Goal: Transaction & Acquisition: Book appointment/travel/reservation

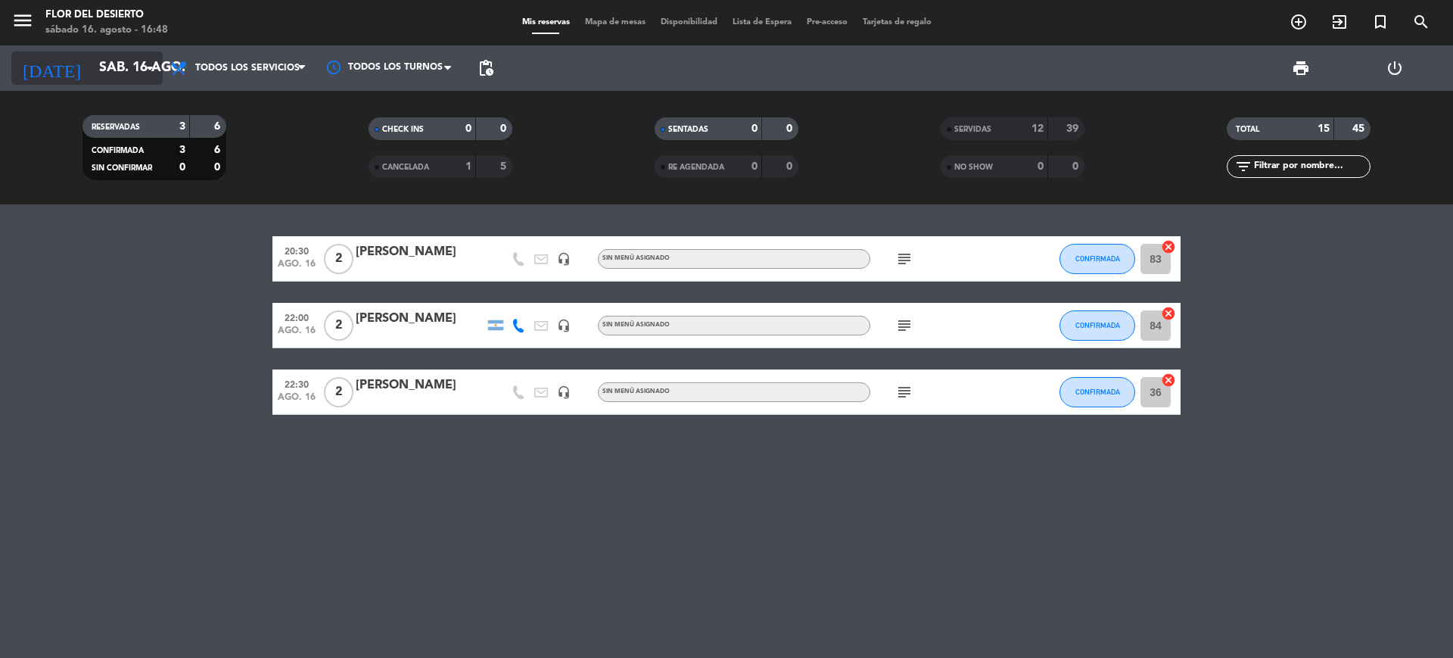
click at [149, 71] on icon "arrow_drop_down" at bounding box center [150, 68] width 18 height 18
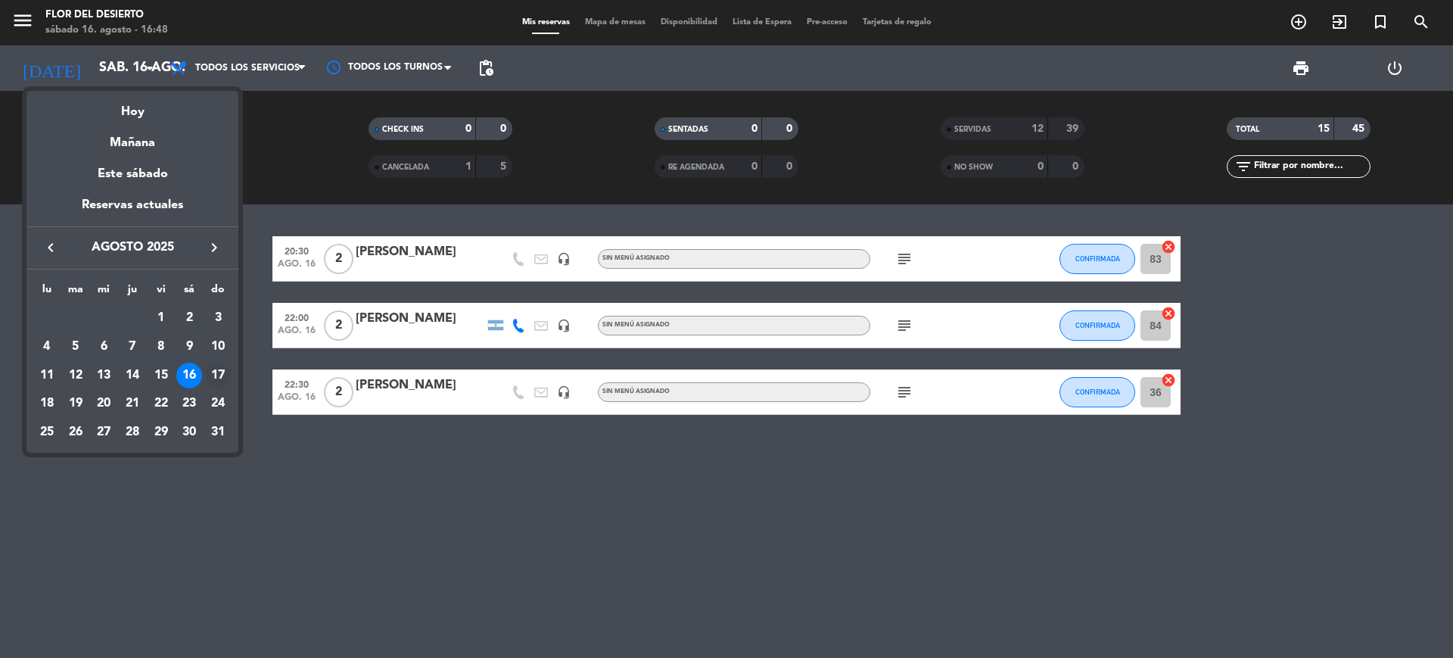
click at [218, 378] on div "17" at bounding box center [218, 376] width 26 height 26
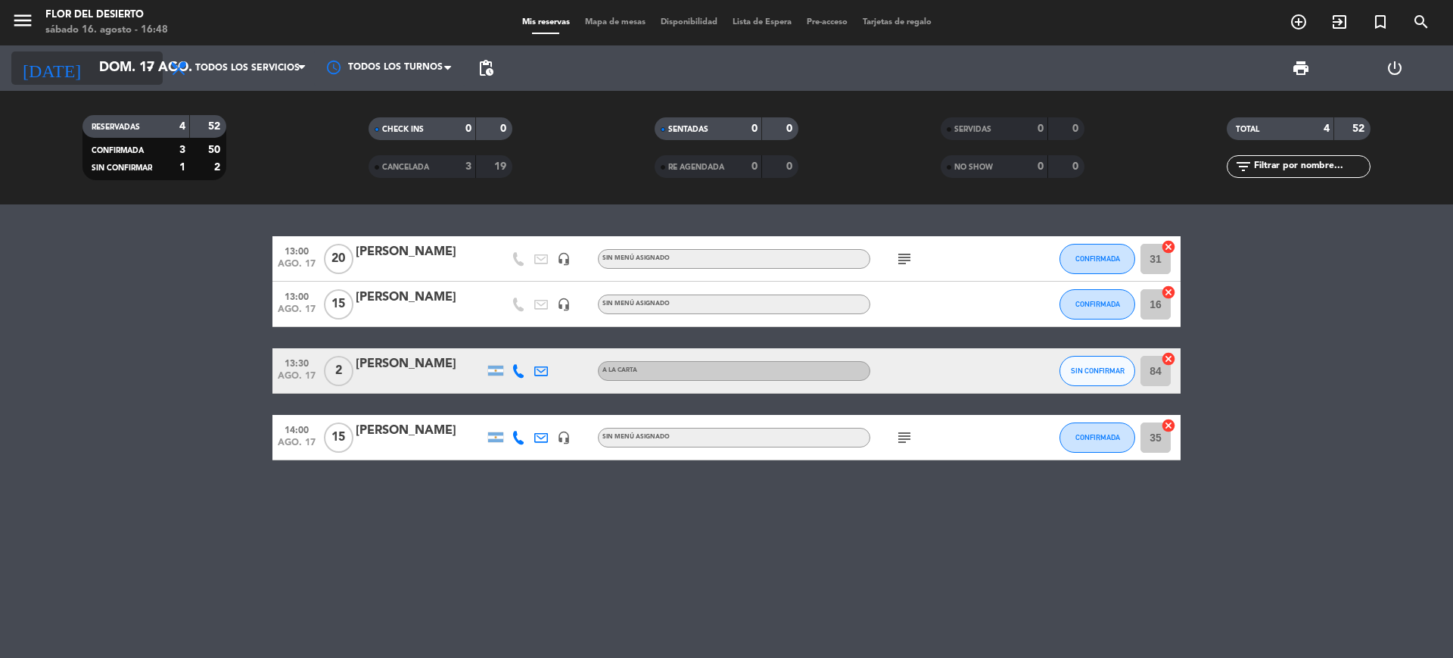
click at [154, 70] on icon "arrow_drop_down" at bounding box center [150, 68] width 18 height 18
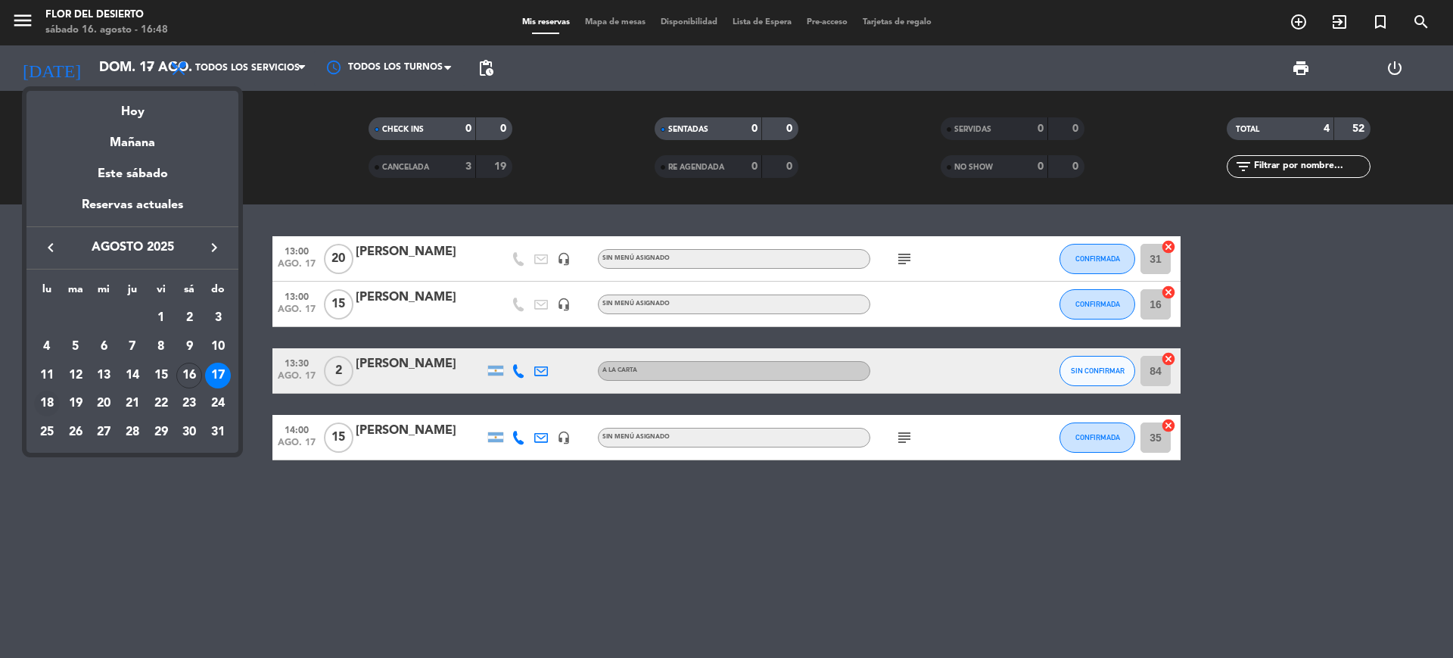
click at [52, 400] on div "18" at bounding box center [47, 404] width 26 height 26
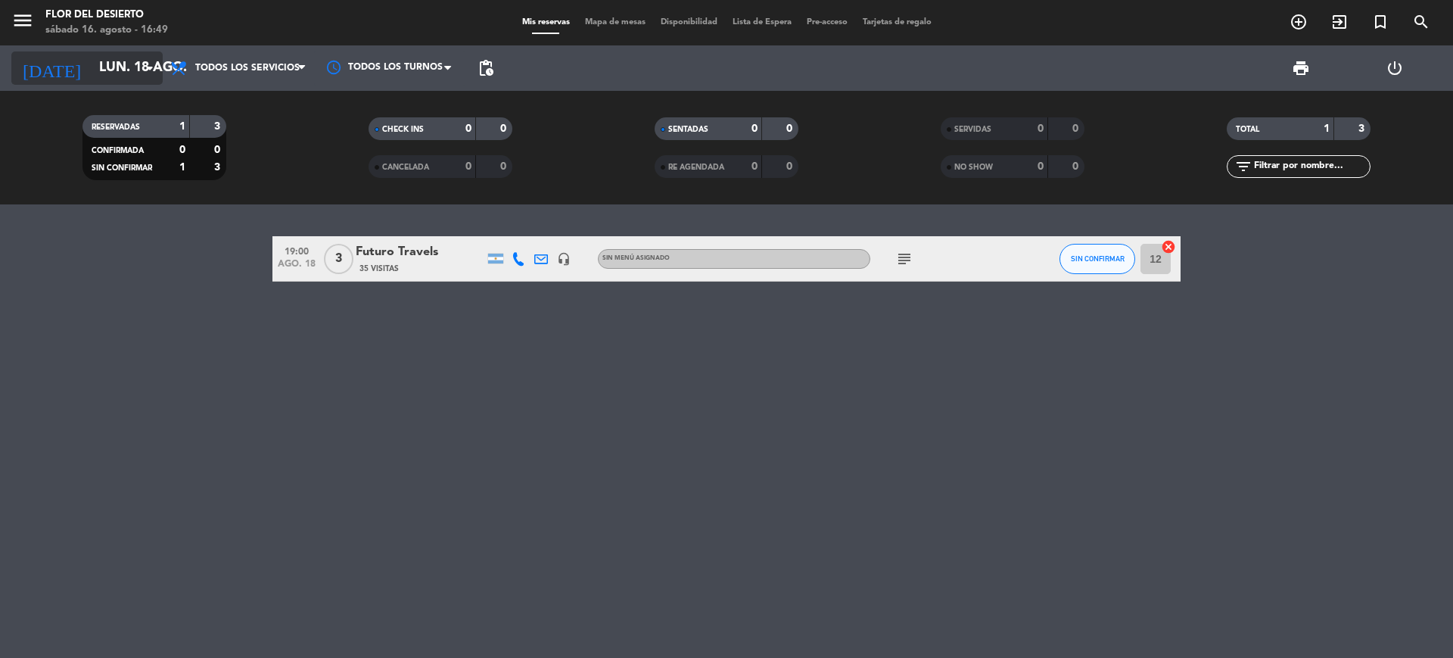
click at [151, 63] on icon "arrow_drop_down" at bounding box center [150, 68] width 18 height 18
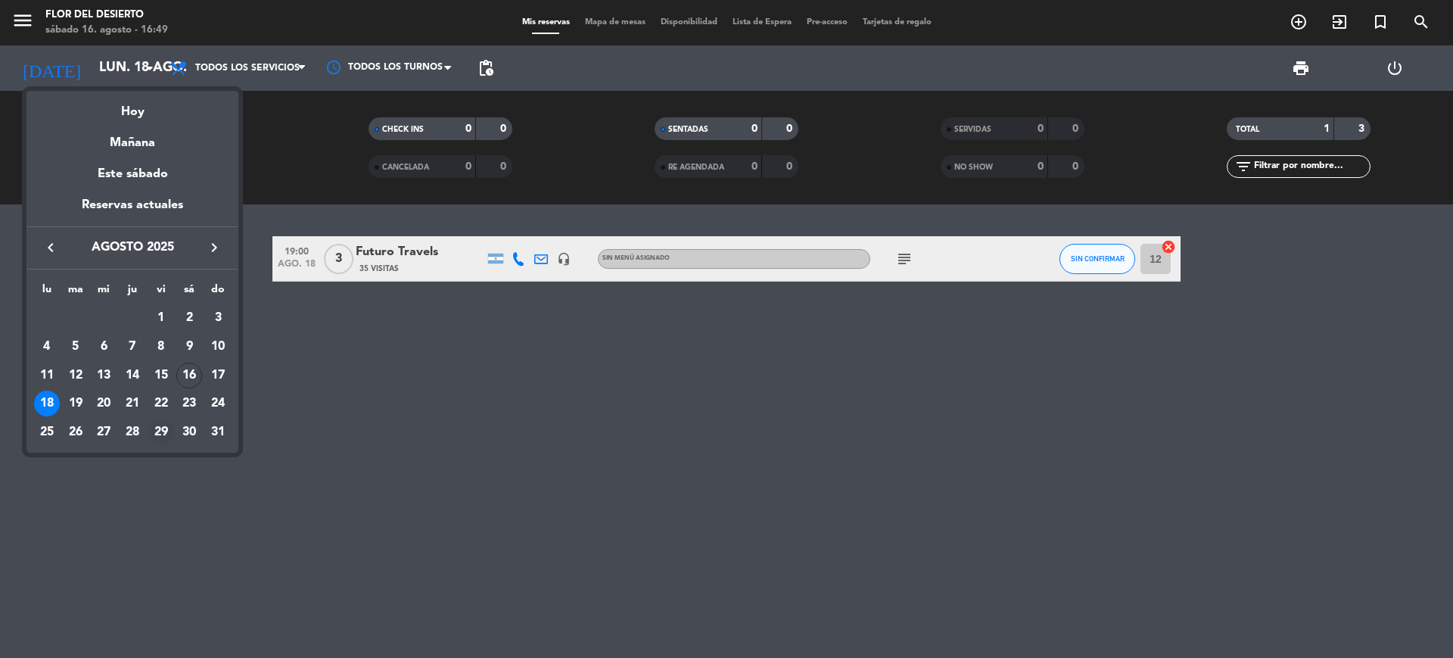
click at [159, 437] on div "29" at bounding box center [161, 432] width 26 height 26
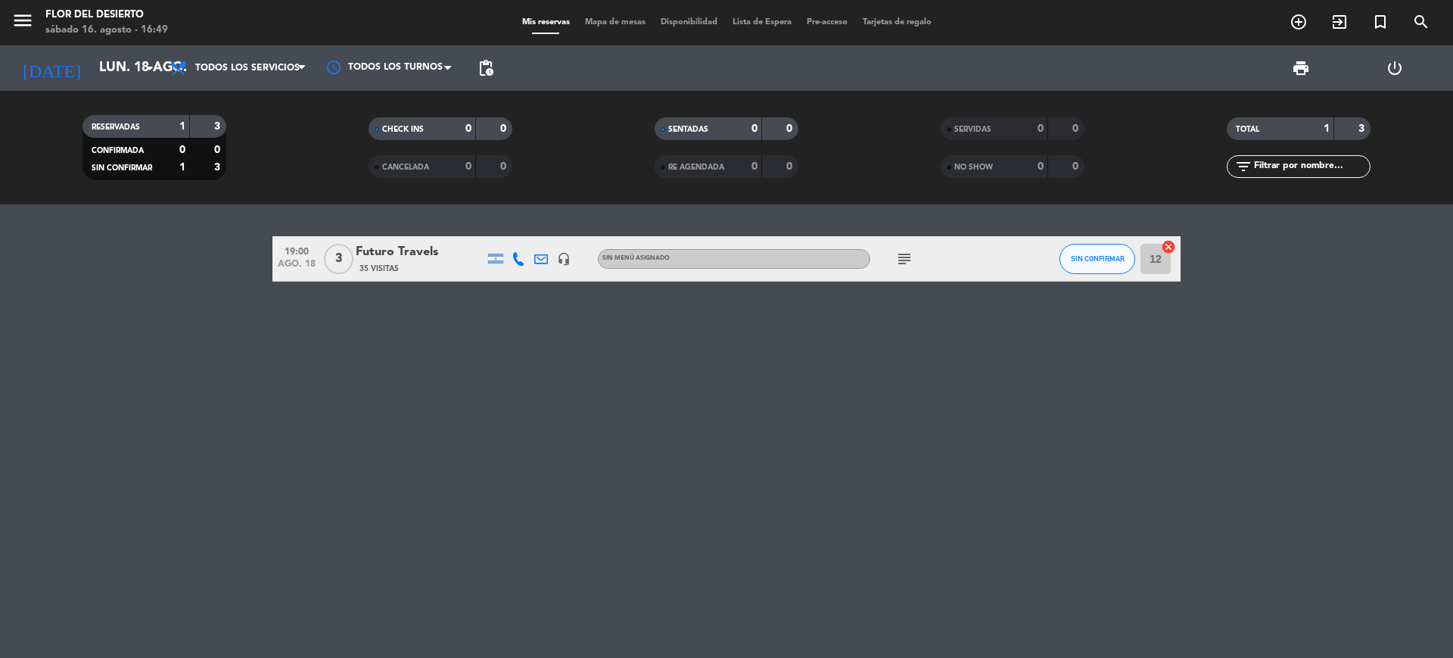
type input "vie. 29 ago."
click at [1303, 13] on icon "add_circle_outline" at bounding box center [1299, 22] width 18 height 18
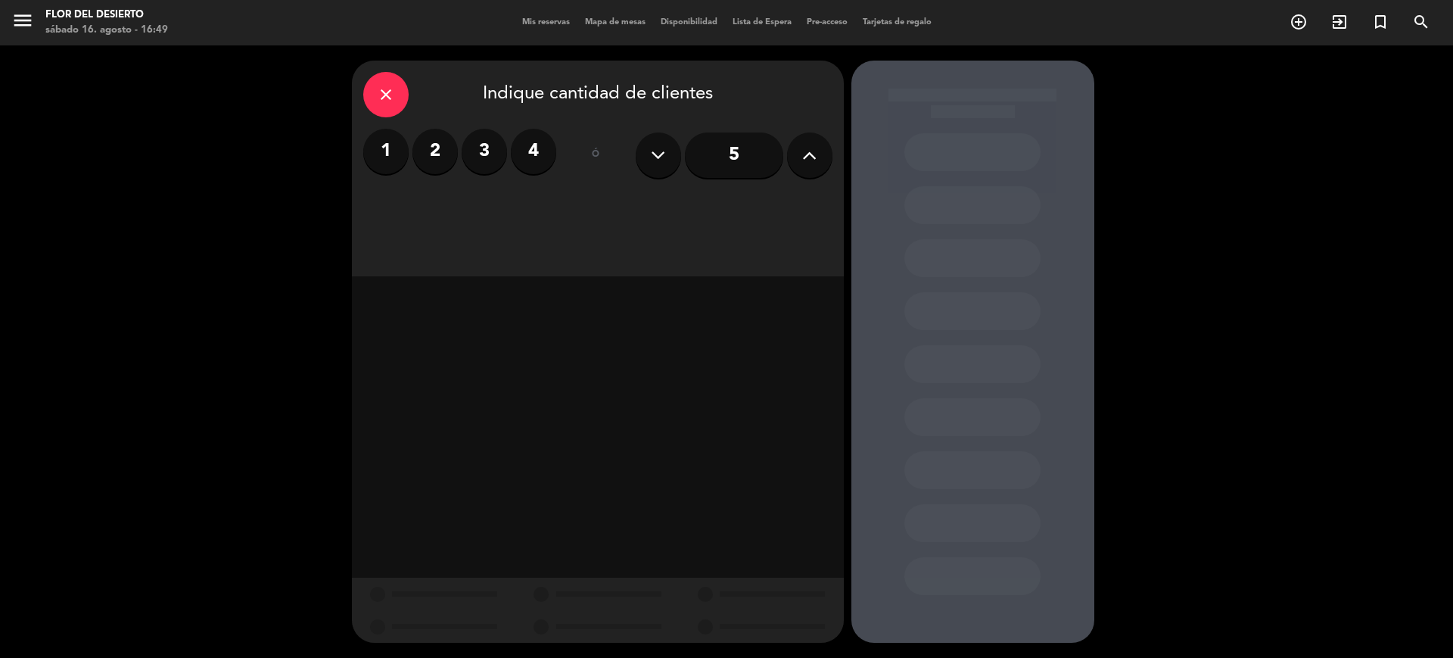
click at [814, 154] on icon at bounding box center [809, 155] width 14 height 23
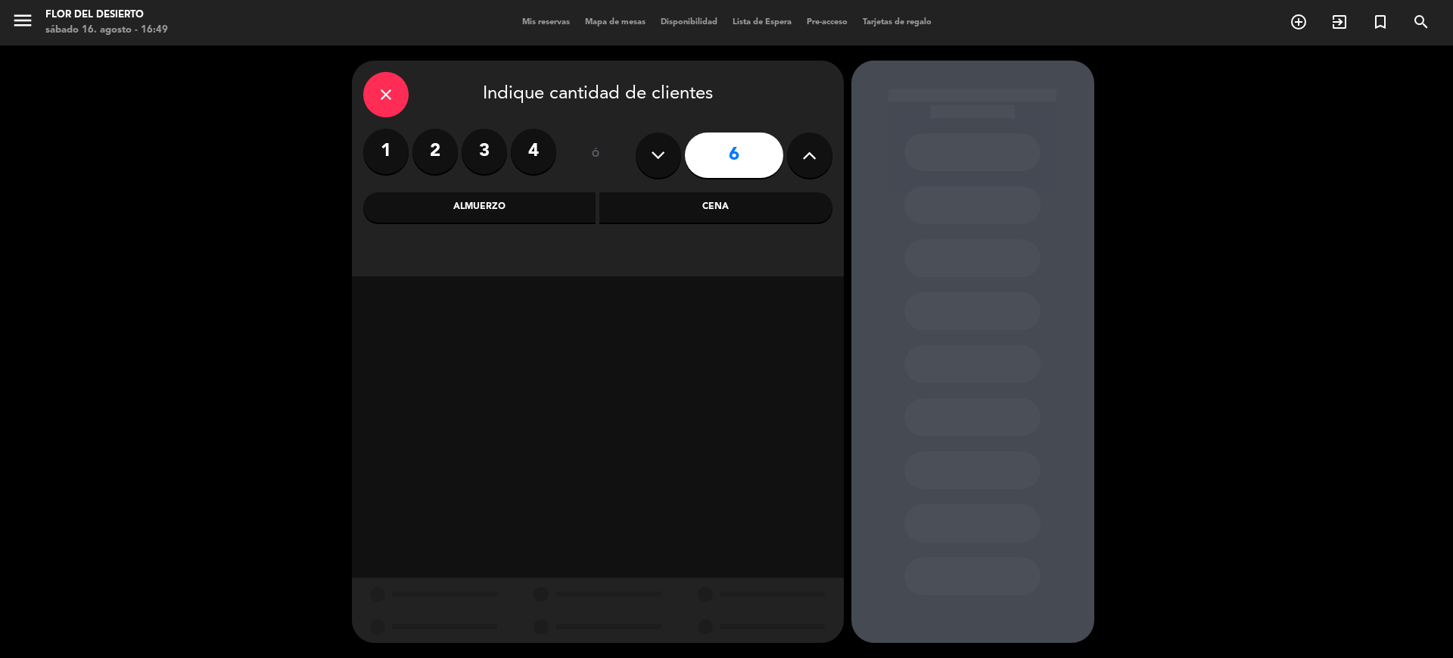
click at [814, 154] on icon at bounding box center [809, 155] width 14 height 23
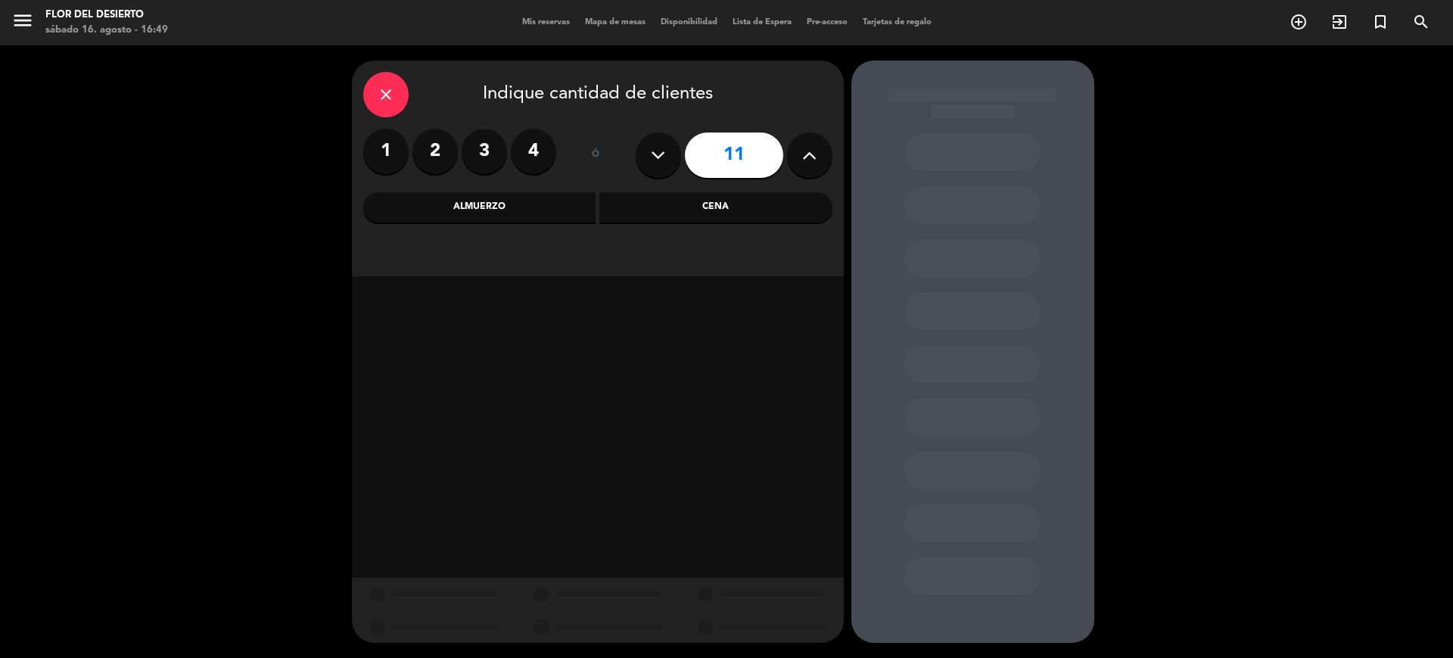
click at [814, 154] on icon at bounding box center [809, 155] width 14 height 23
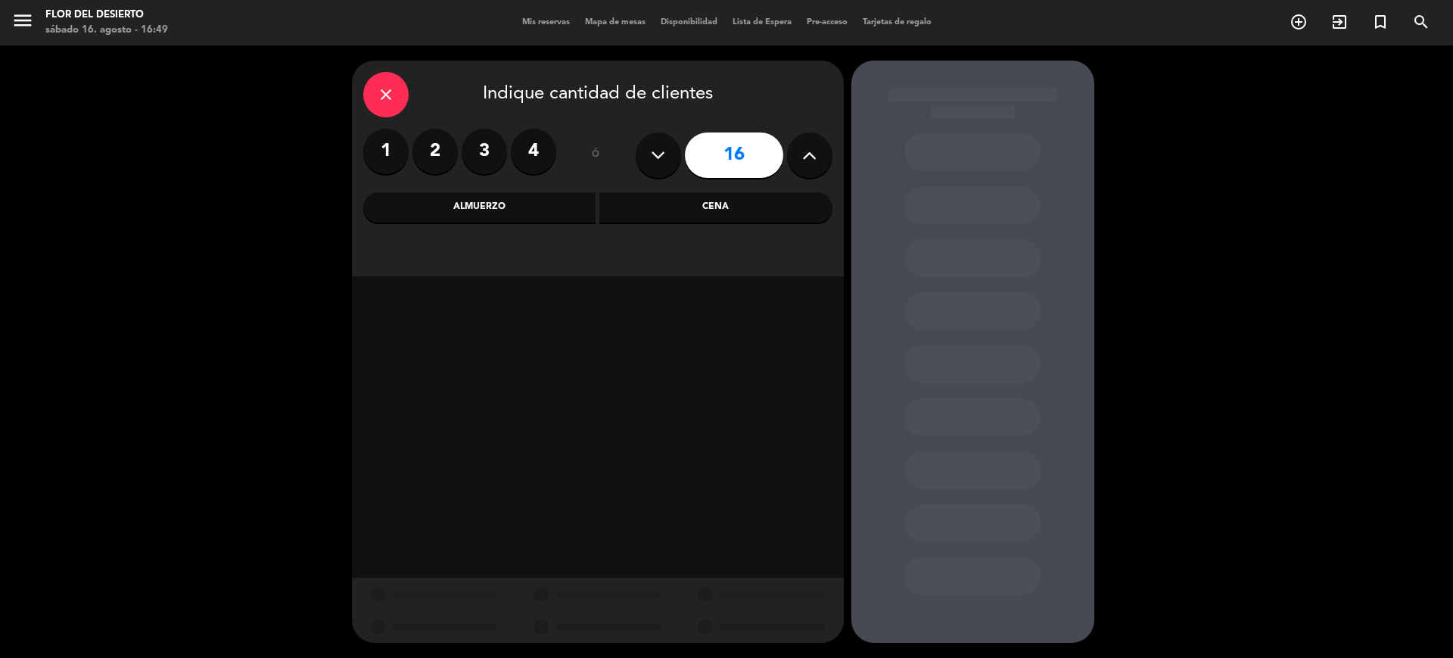
click at [814, 154] on icon at bounding box center [809, 155] width 14 height 23
type input "20"
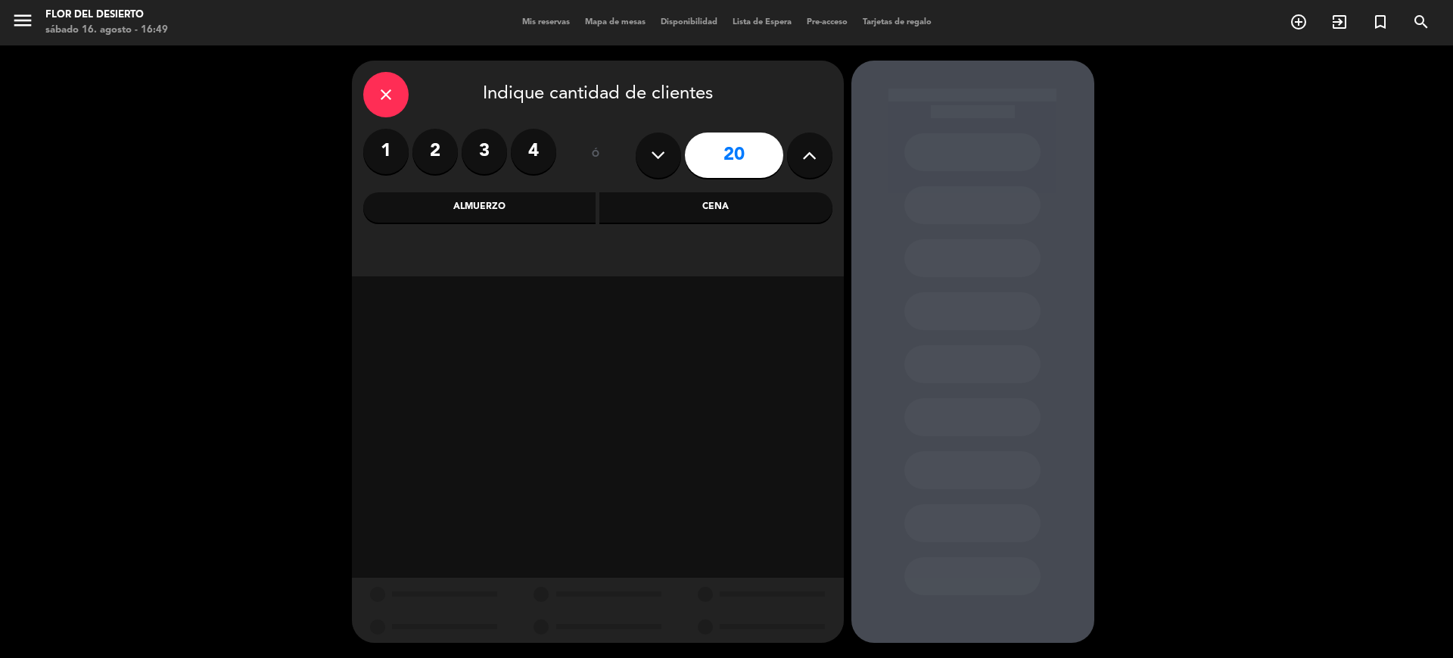
click at [522, 200] on div "Almuerzo" at bounding box center [479, 207] width 233 height 30
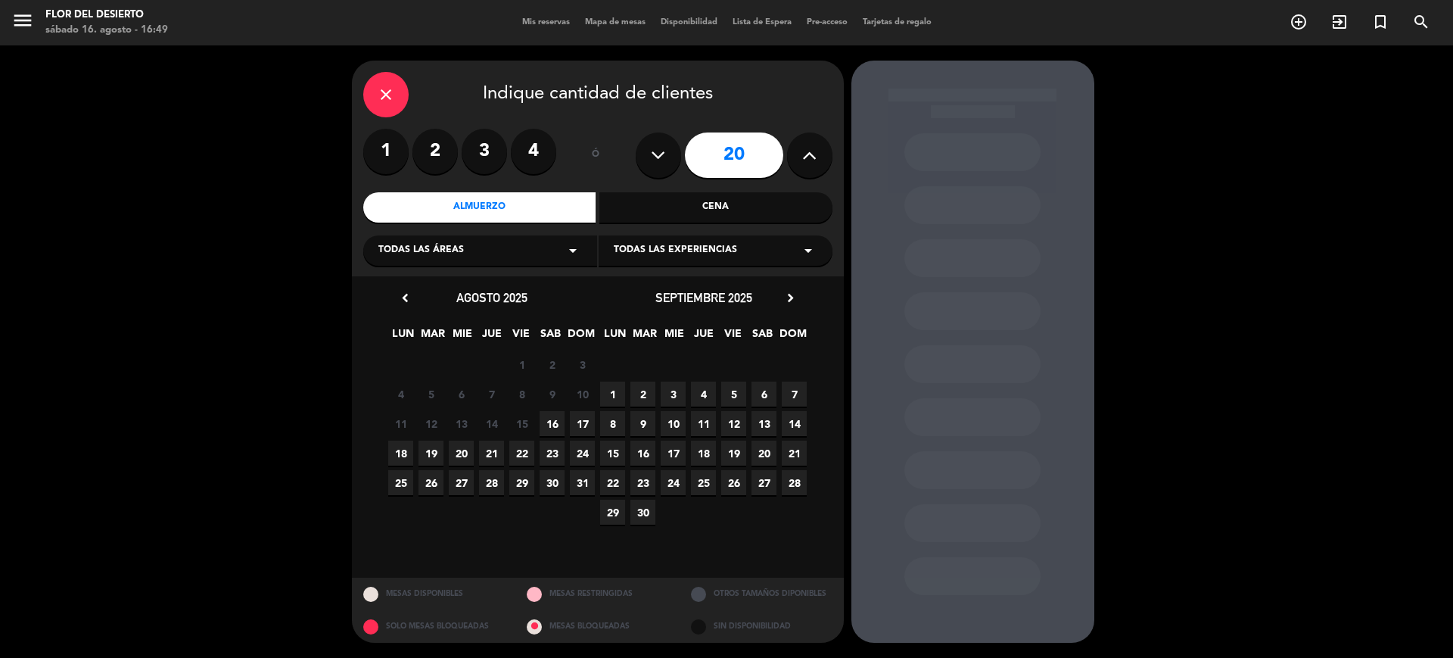
click at [520, 485] on span "29" at bounding box center [521, 482] width 25 height 25
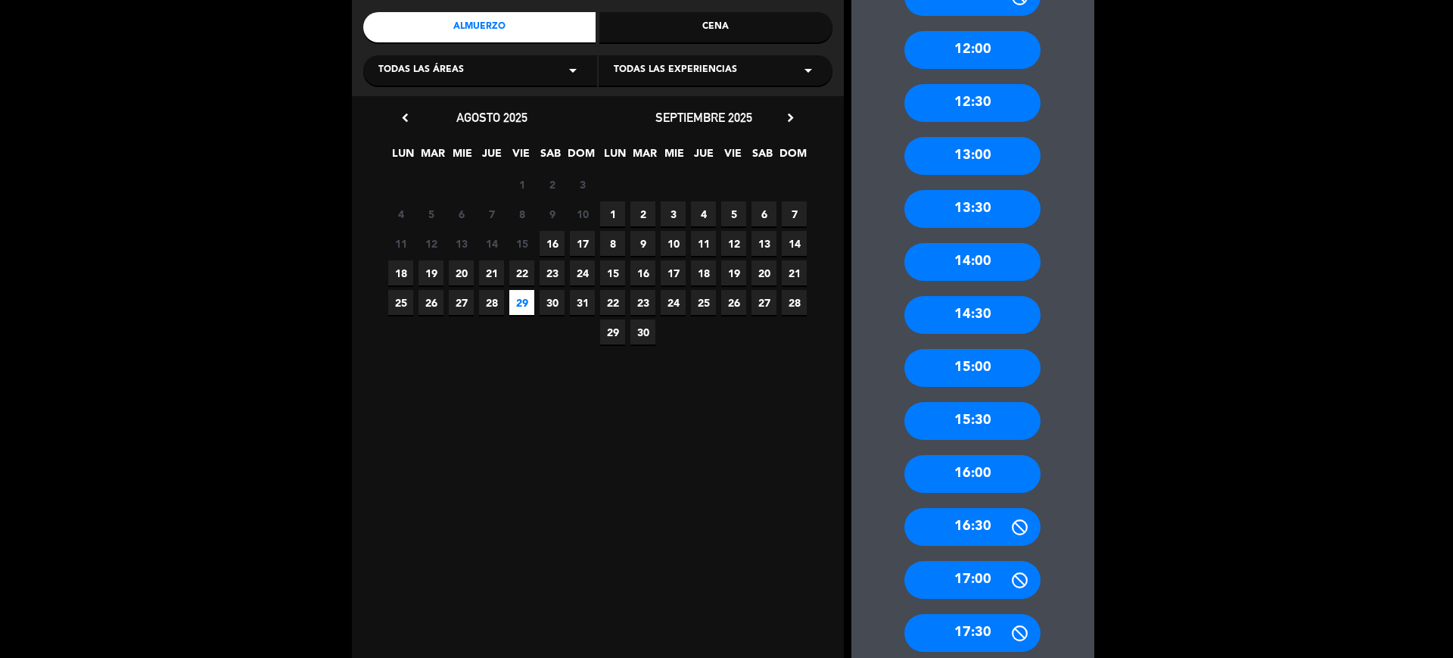
scroll to position [170, 0]
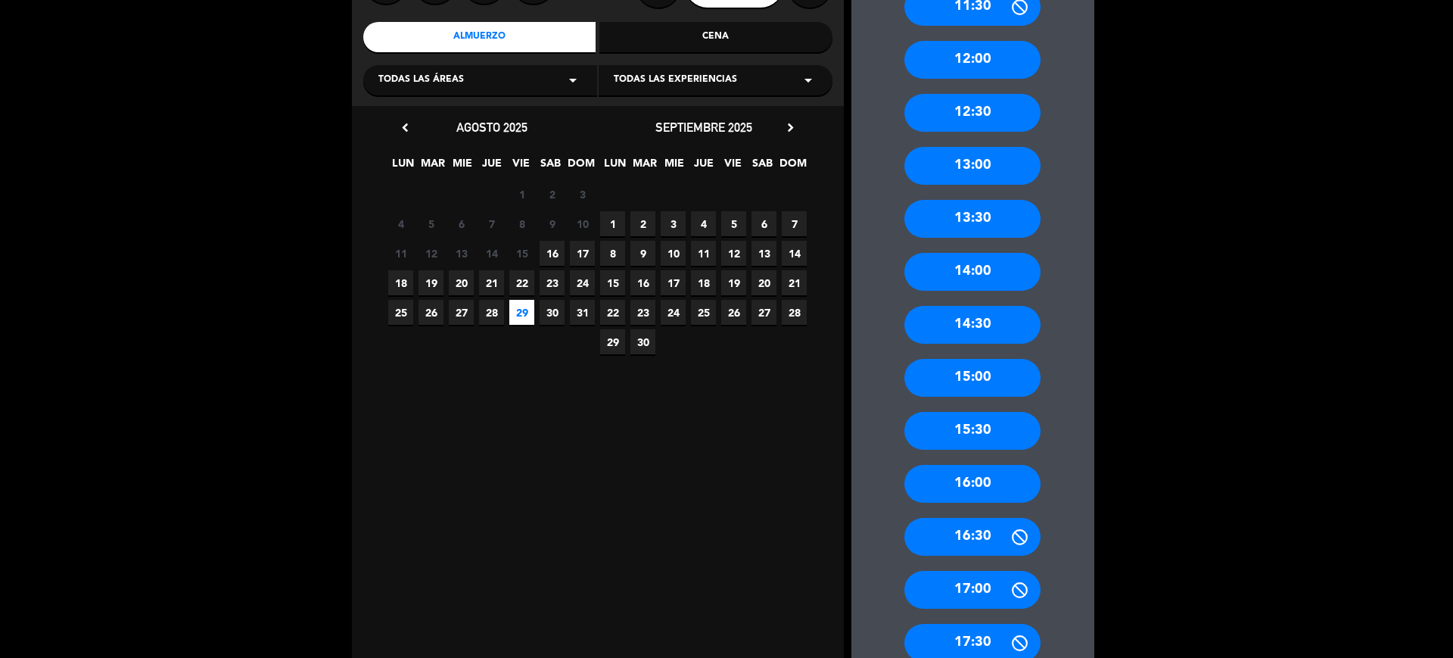
click at [989, 162] on div "13:00" at bounding box center [973, 166] width 136 height 38
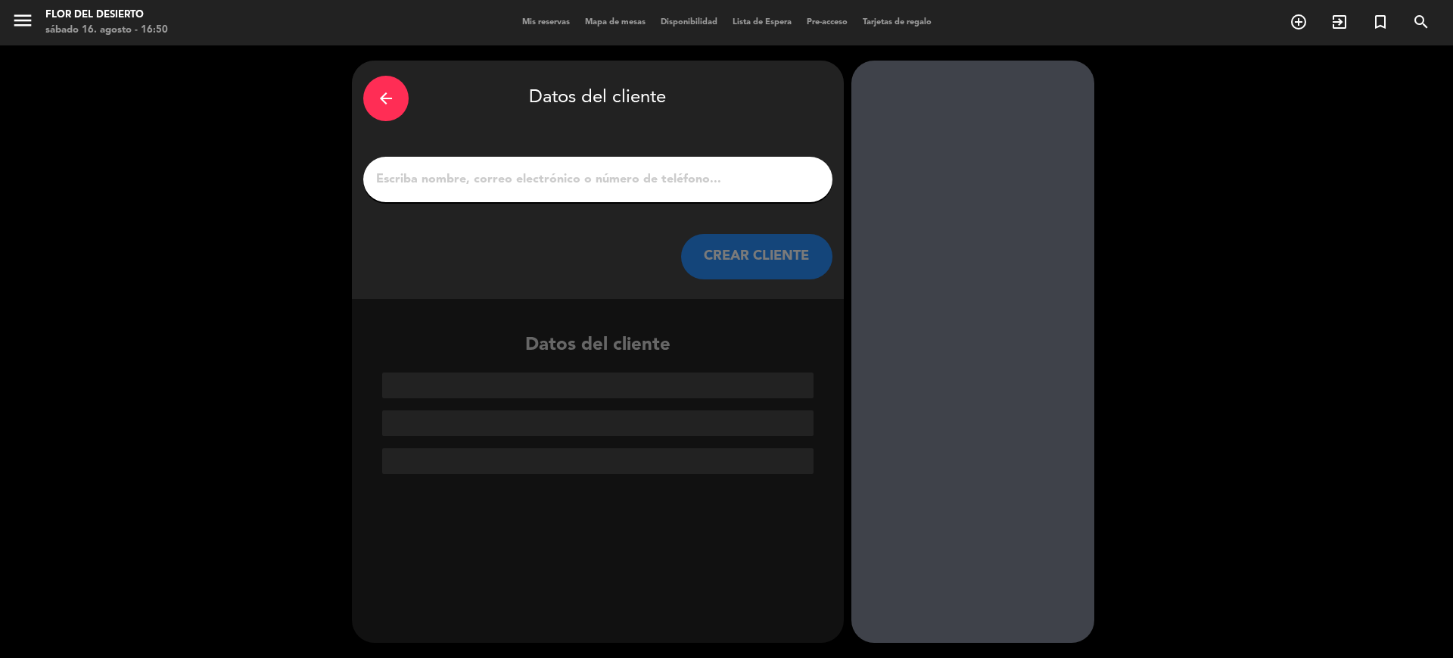
scroll to position [0, 0]
click at [651, 193] on div at bounding box center [597, 179] width 469 height 45
click at [644, 186] on input "1" at bounding box center [598, 179] width 447 height 21
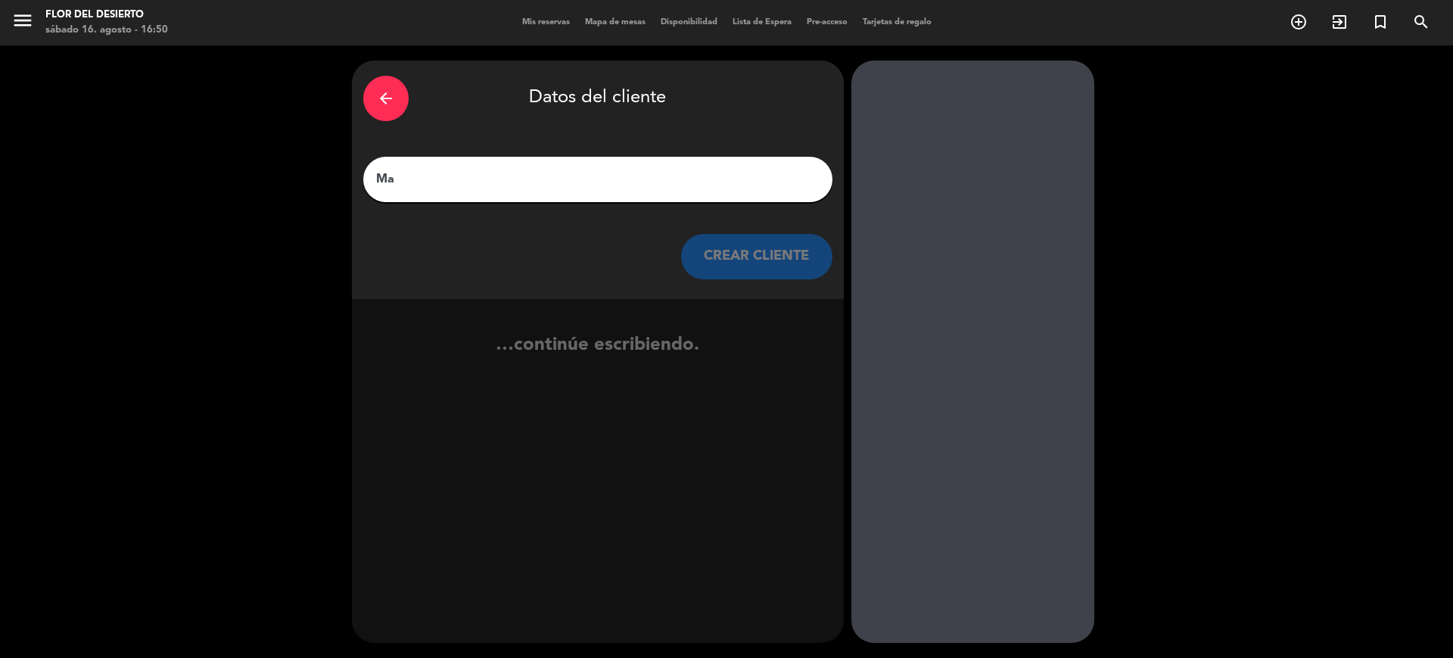
type input "M"
type input "F"
type input "[PERSON_NAME]"
click at [761, 264] on button "CREAR CLIENTE" at bounding box center [756, 256] width 151 height 45
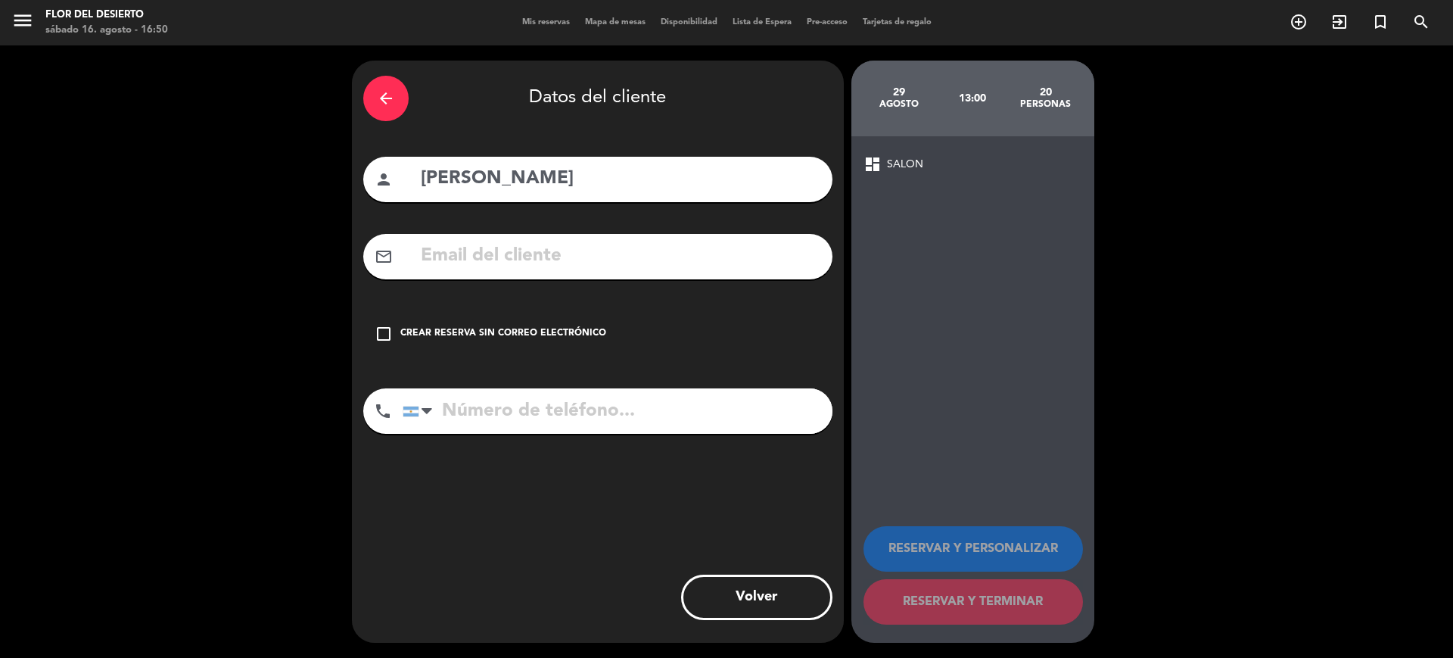
click at [403, 326] on div "Crear reserva sin correo electrónico" at bounding box center [503, 333] width 206 height 15
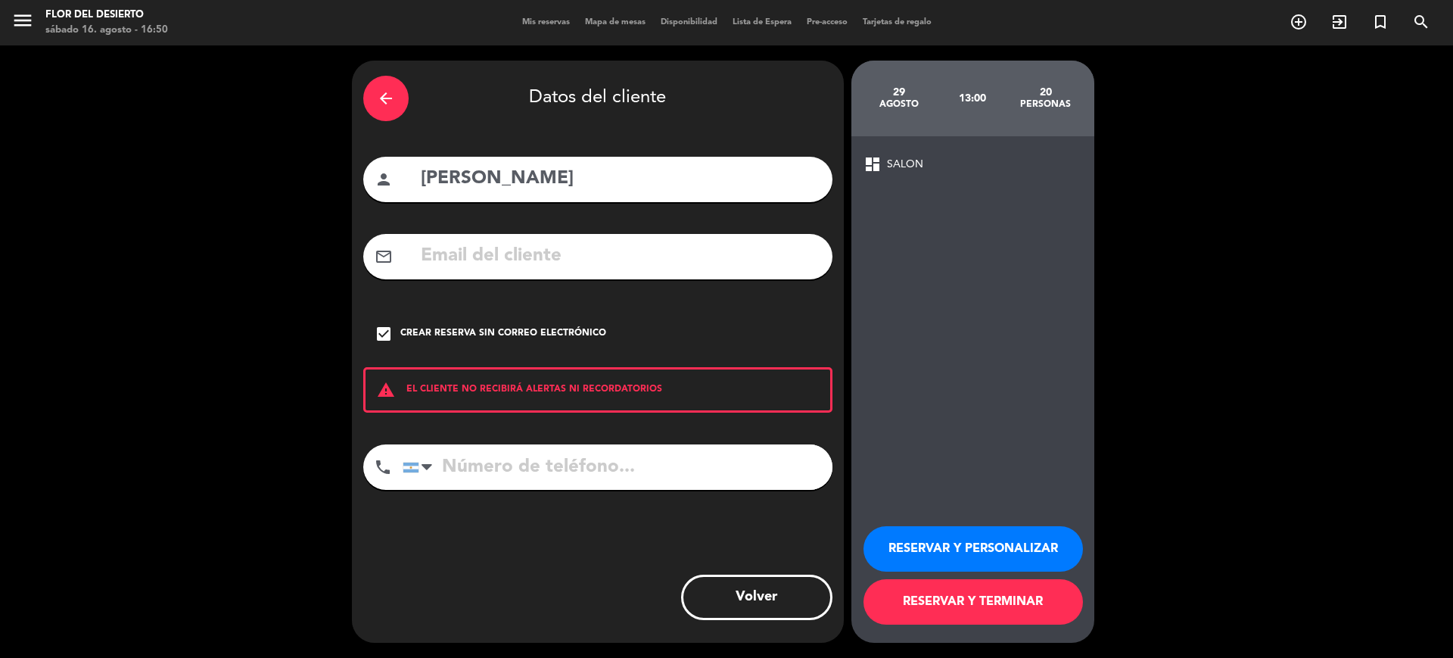
click at [750, 470] on input "tel" at bounding box center [618, 466] width 430 height 45
type input "2634555266"
click at [1021, 550] on button "RESERVAR Y PERSONALIZAR" at bounding box center [974, 548] width 220 height 45
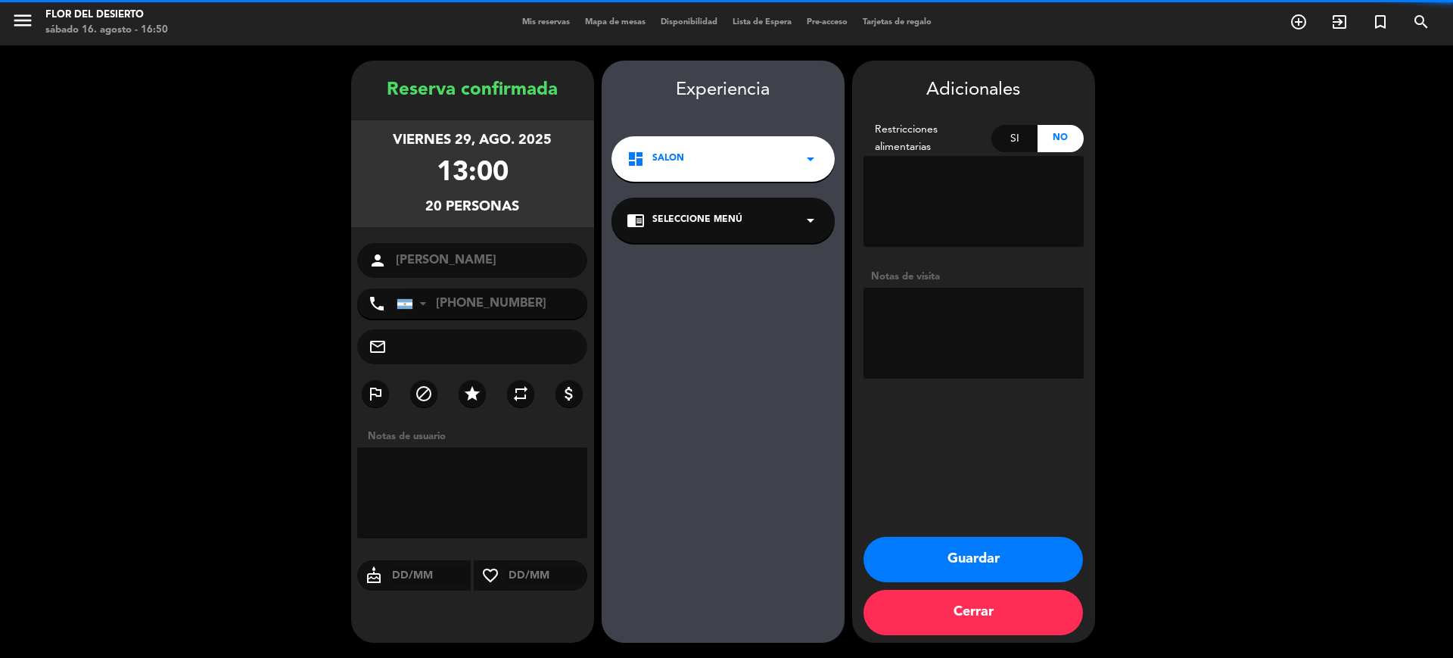
drag, startPoint x: 936, startPoint y: 322, endPoint x: 903, endPoint y: 179, distance: 146.2
click at [909, 244] on div "Adicionales Restricciones alimentarias Si No Notas de visita" at bounding box center [973, 230] width 243 height 309
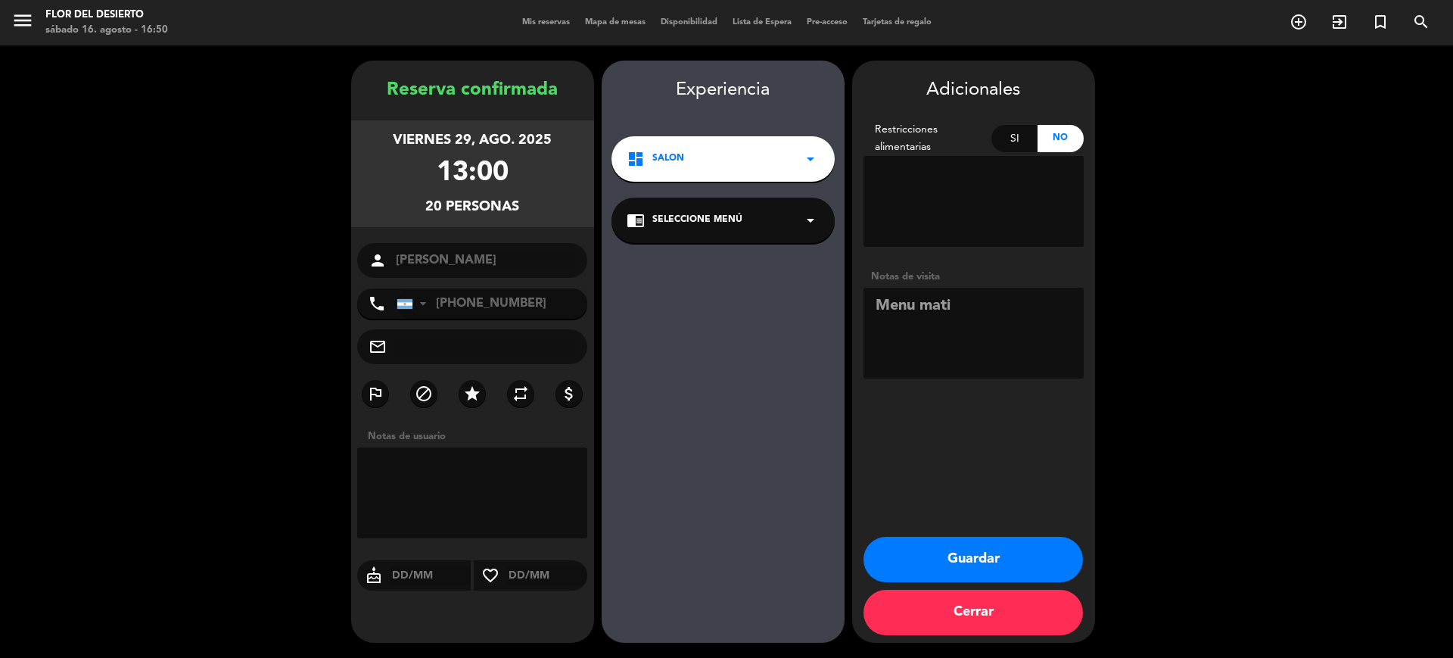
type textarea "Menu mati"
click at [976, 571] on button "Guardar" at bounding box center [974, 559] width 220 height 45
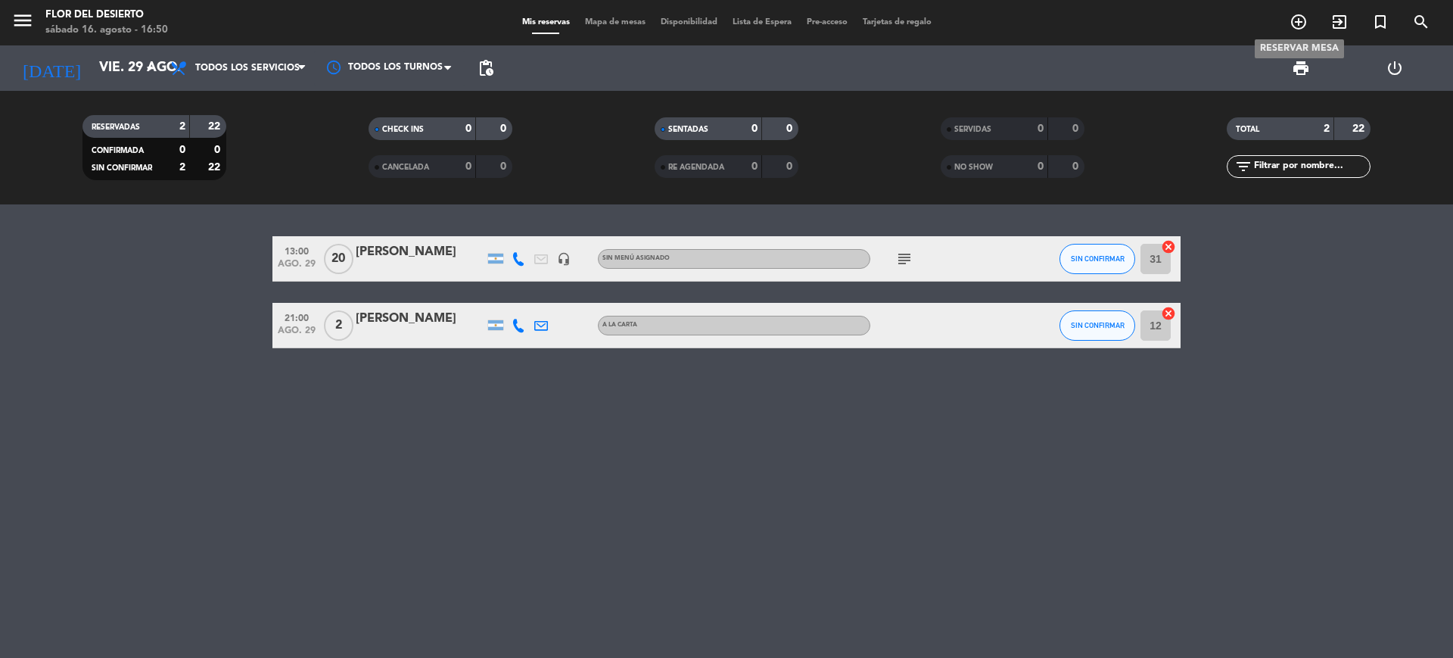
click at [1300, 21] on icon "add_circle_outline" at bounding box center [1299, 22] width 18 height 18
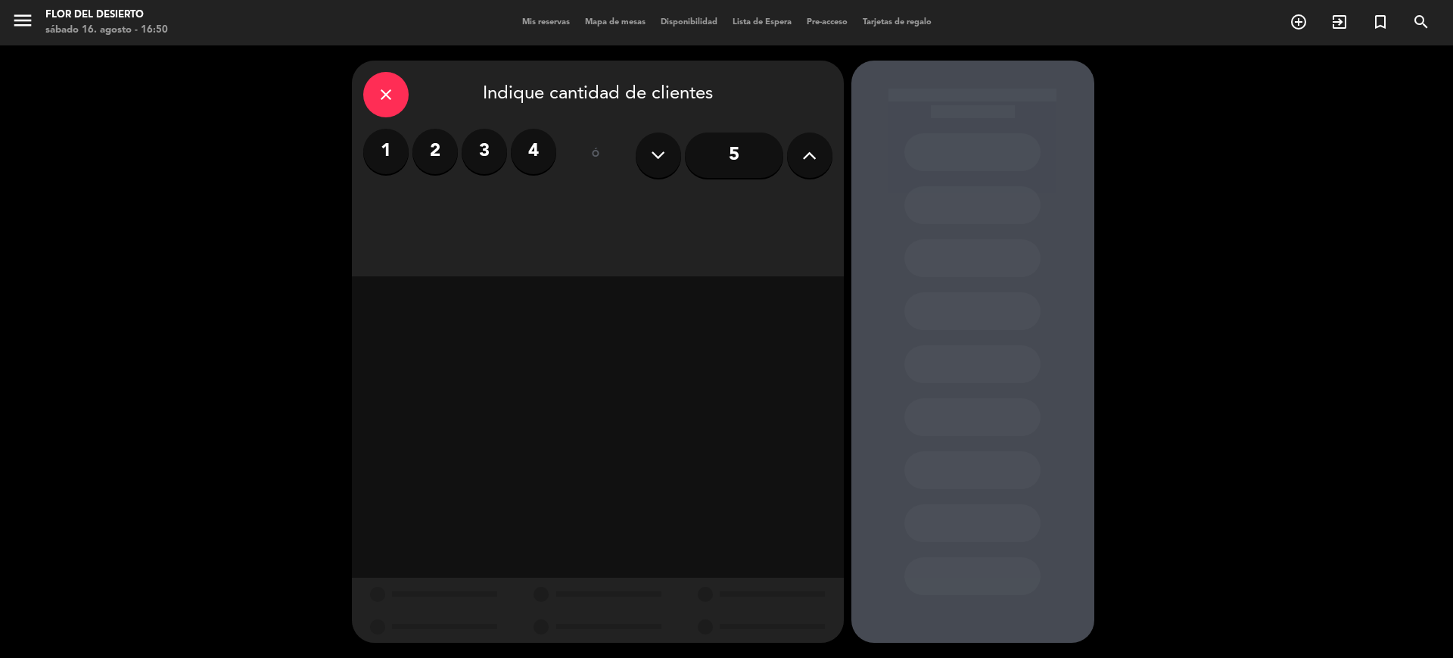
click at [821, 156] on button at bounding box center [809, 154] width 45 height 45
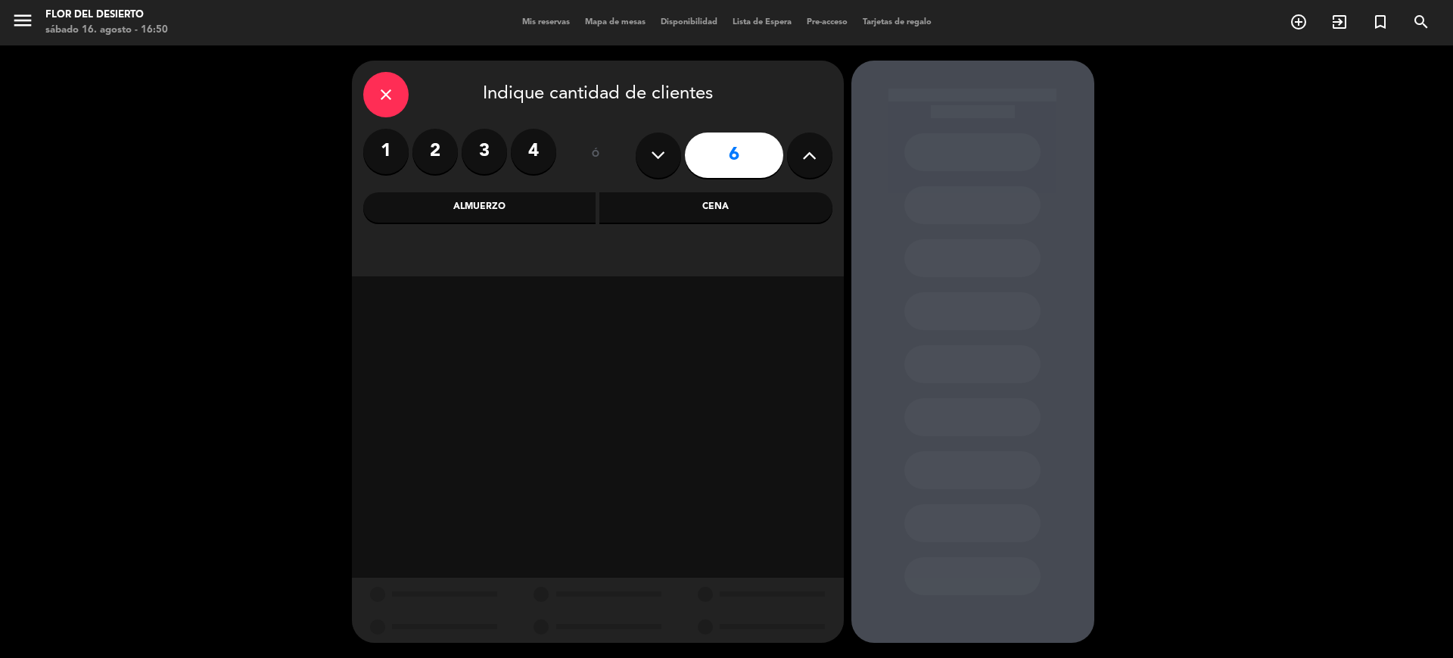
drag, startPoint x: 821, startPoint y: 156, endPoint x: 832, endPoint y: 156, distance: 11.4
click at [832, 156] on button at bounding box center [809, 154] width 45 height 45
drag, startPoint x: 832, startPoint y: 156, endPoint x: 827, endPoint y: 148, distance: 9.9
click at [827, 148] on button at bounding box center [809, 154] width 45 height 45
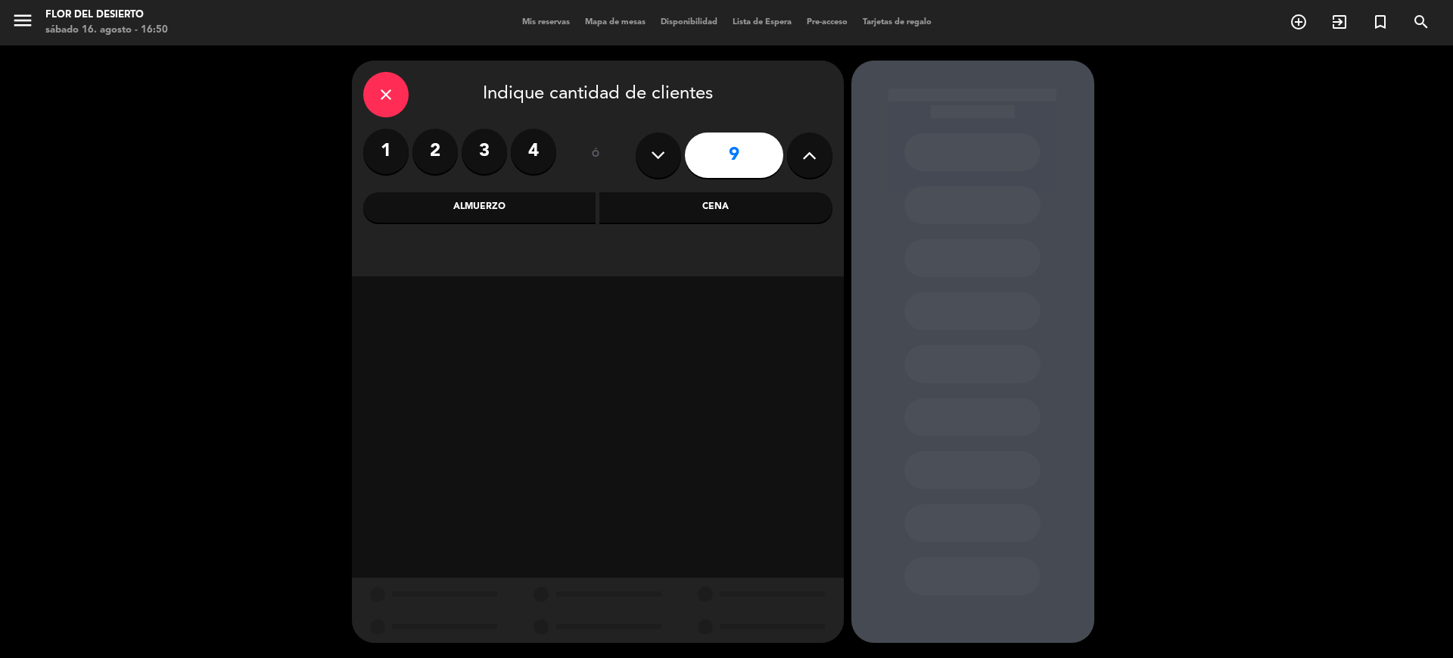
click at [827, 148] on button at bounding box center [809, 154] width 45 height 45
type input "10"
click at [532, 214] on div "Almuerzo" at bounding box center [479, 207] width 233 height 30
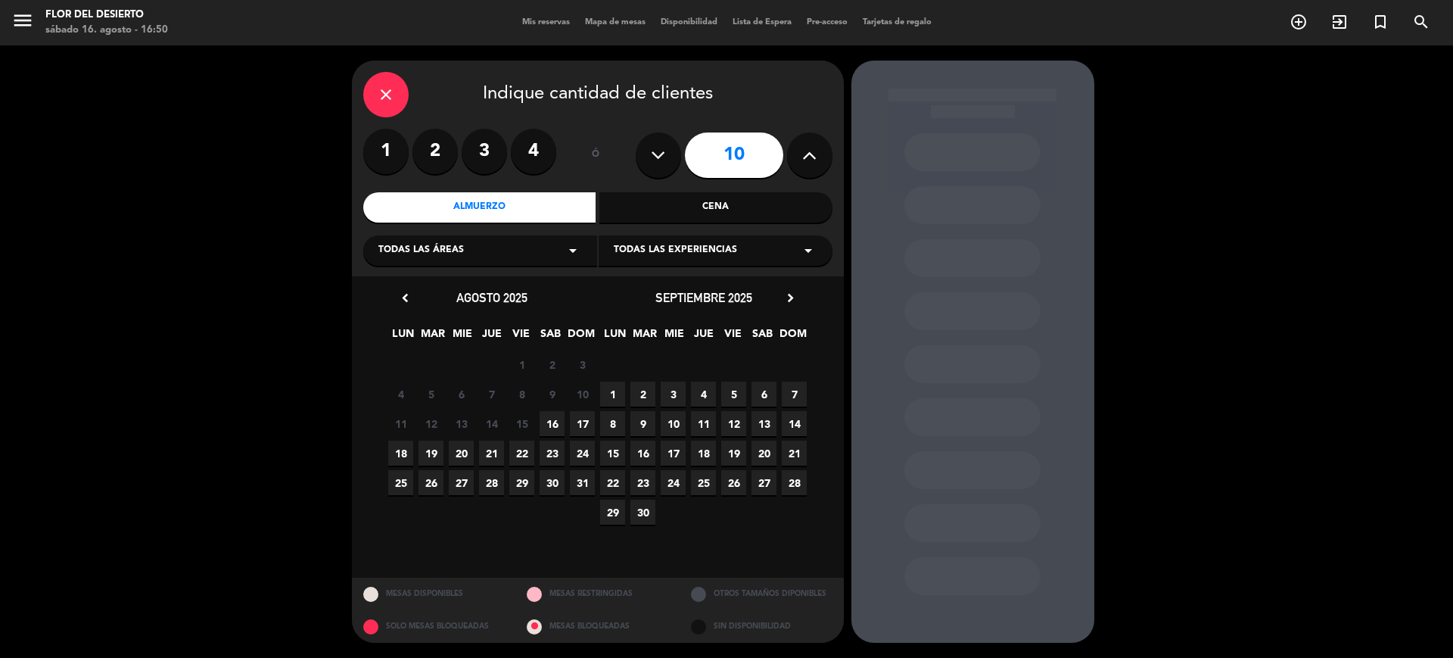
click at [509, 478] on span "29" at bounding box center [521, 482] width 25 height 25
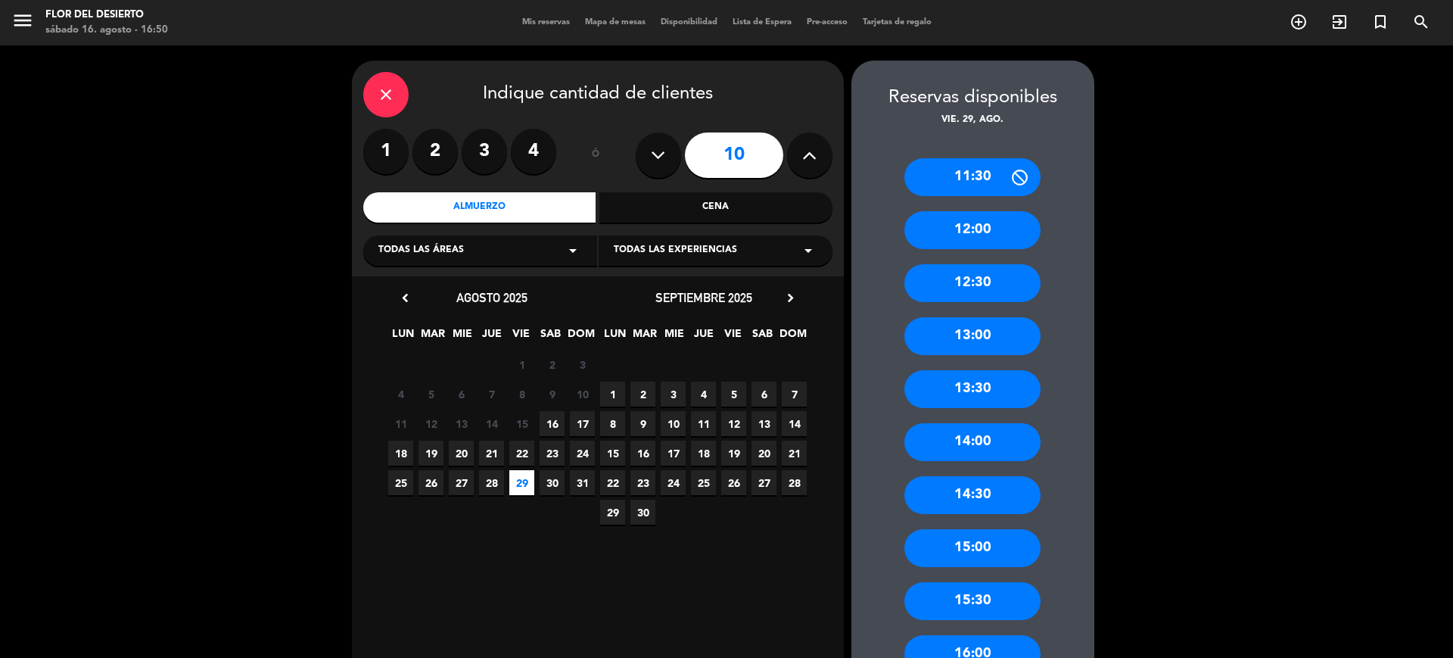
click at [989, 338] on div "13:00" at bounding box center [973, 336] width 136 height 38
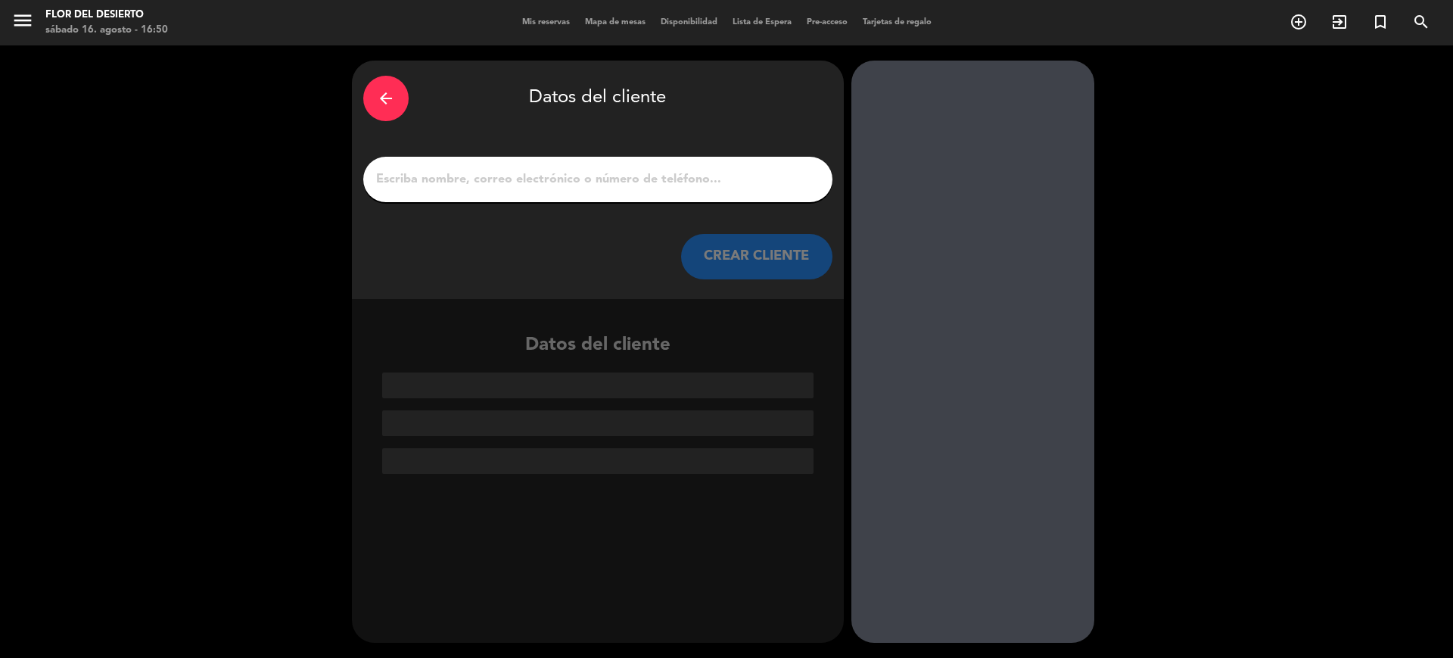
click at [630, 177] on input "1" at bounding box center [598, 179] width 447 height 21
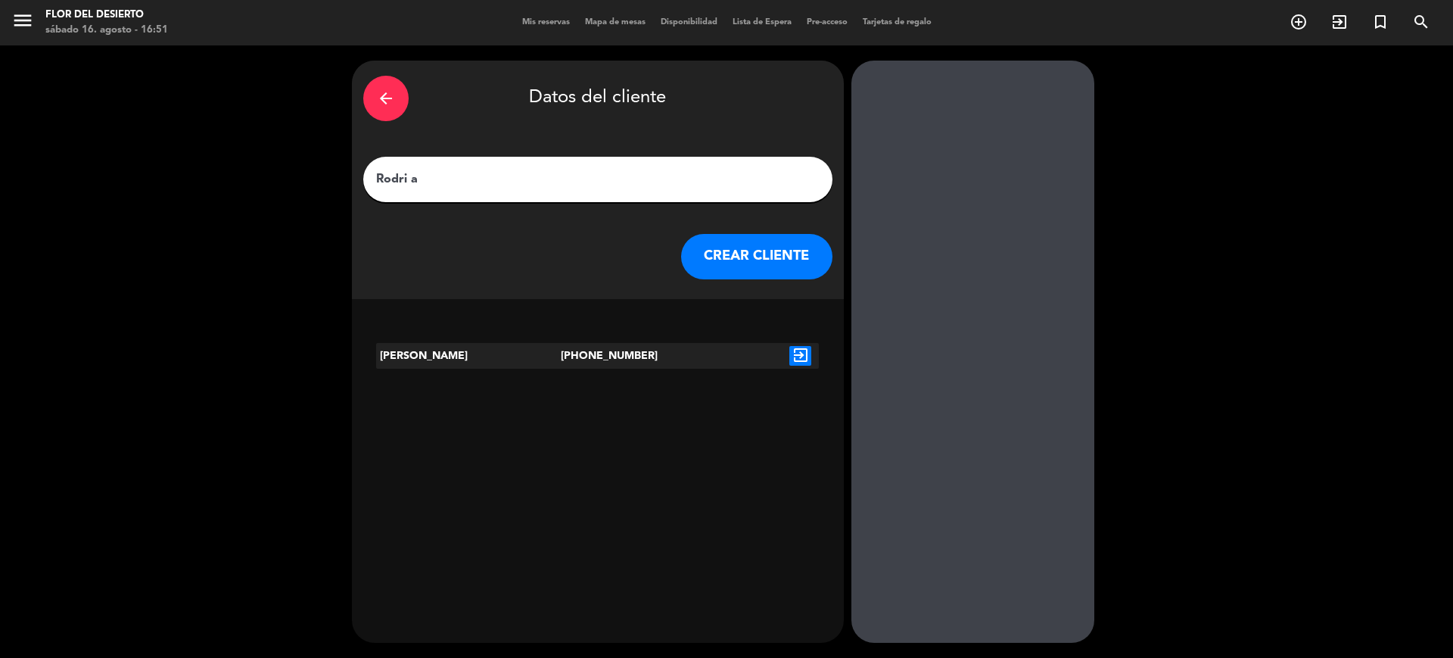
type input "Rodri a"
click at [793, 354] on icon "exit_to_app" at bounding box center [801, 356] width 22 height 20
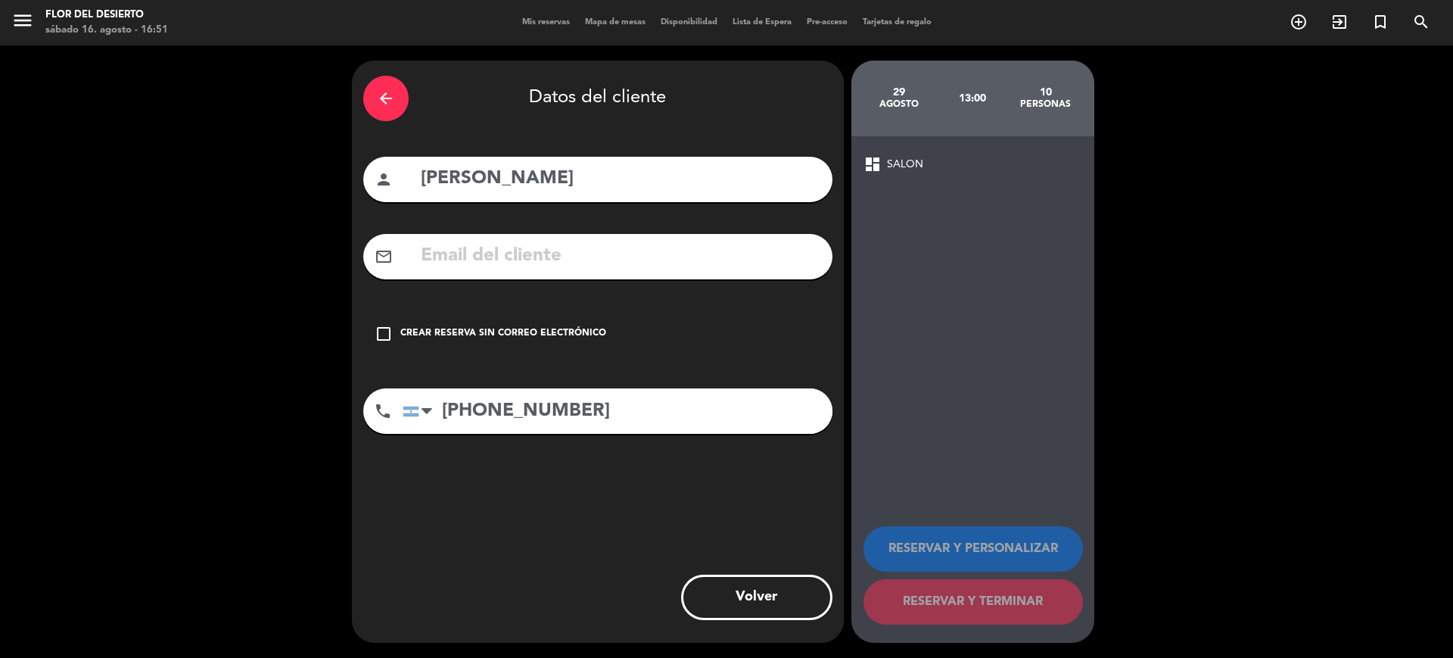
click at [385, 325] on icon "check_box_outline_blank" at bounding box center [384, 334] width 18 height 18
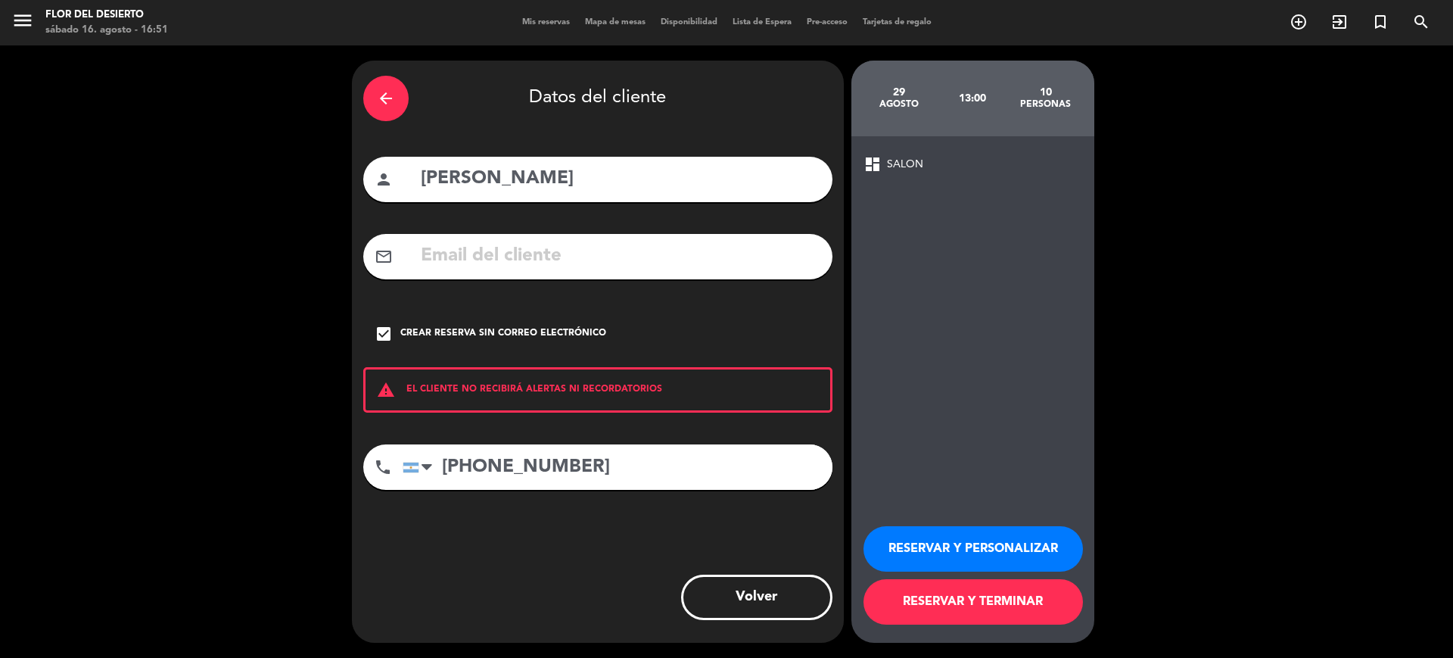
click at [959, 558] on button "RESERVAR Y PERSONALIZAR" at bounding box center [974, 548] width 220 height 45
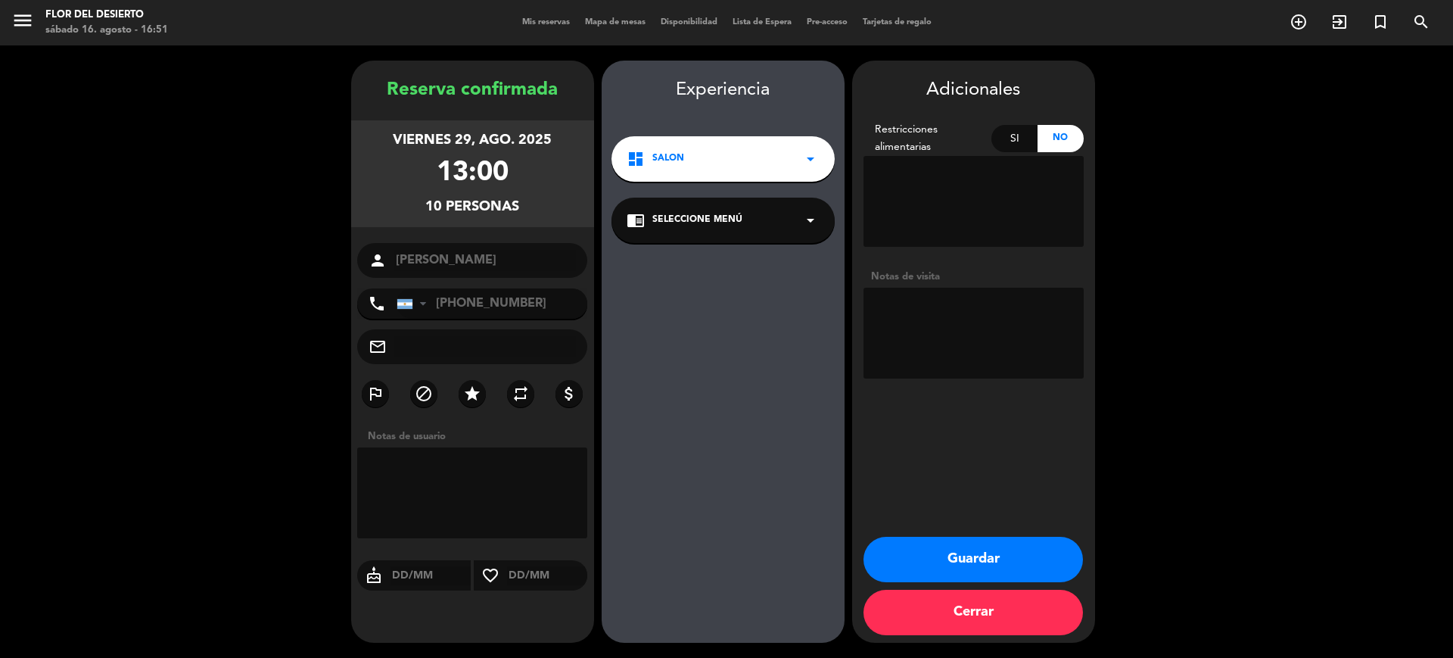
click at [920, 290] on textarea at bounding box center [974, 333] width 220 height 91
type textarea "R"
type textarea "Ver menu abogado"
click at [958, 564] on button "Guardar" at bounding box center [974, 559] width 220 height 45
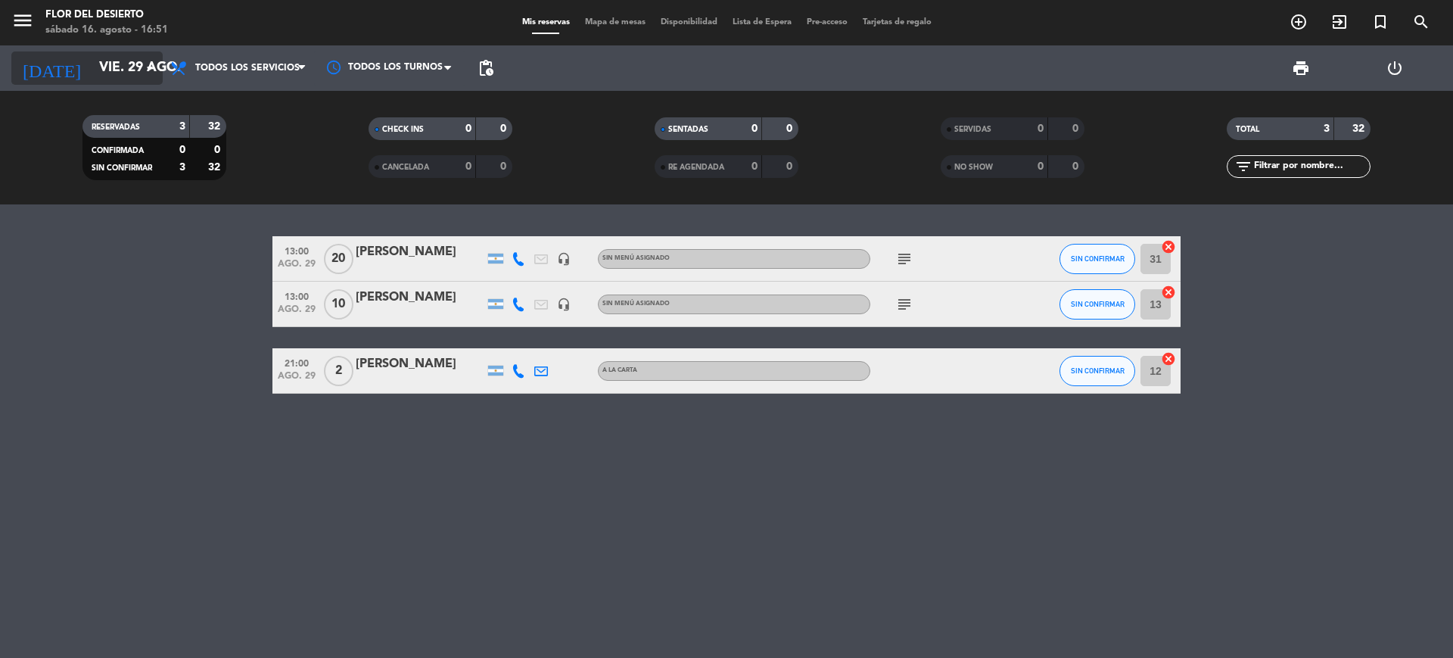
click at [146, 69] on icon "arrow_drop_down" at bounding box center [150, 68] width 18 height 18
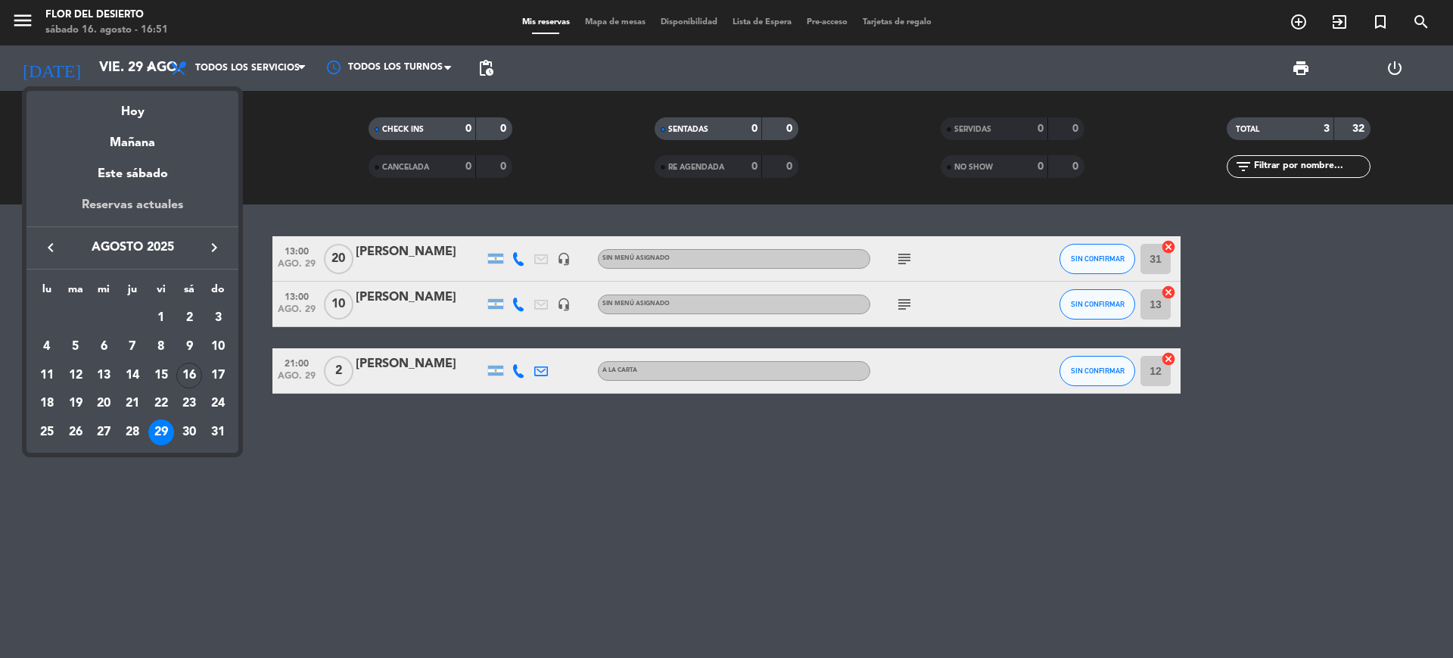
click at [148, 210] on div "Reservas actuales" at bounding box center [132, 210] width 212 height 31
